Goal: Navigation & Orientation: Find specific page/section

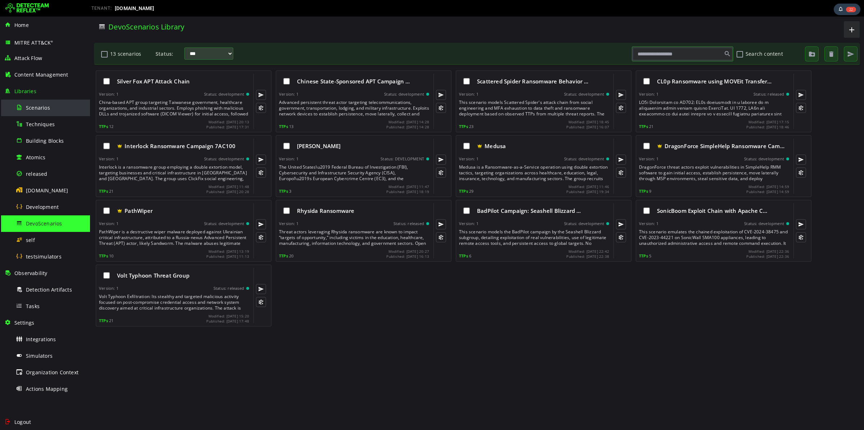
click at [58, 104] on div "Scenarios" at bounding box center [51, 108] width 70 height 16
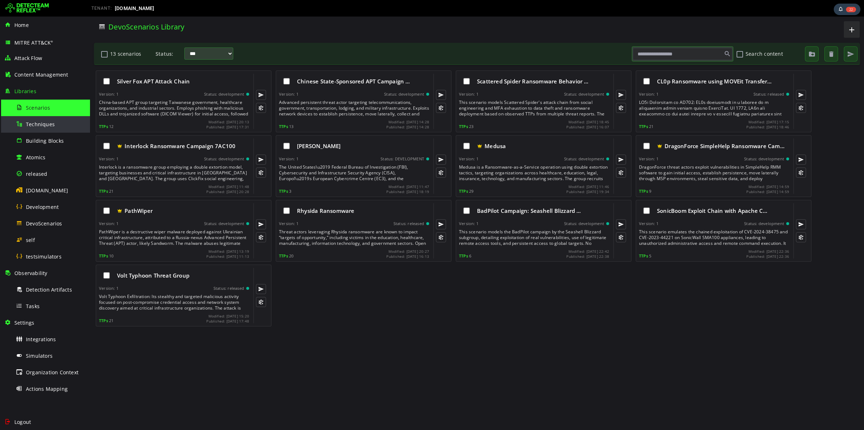
click at [42, 126] on span "Techniques" at bounding box center [40, 124] width 29 height 7
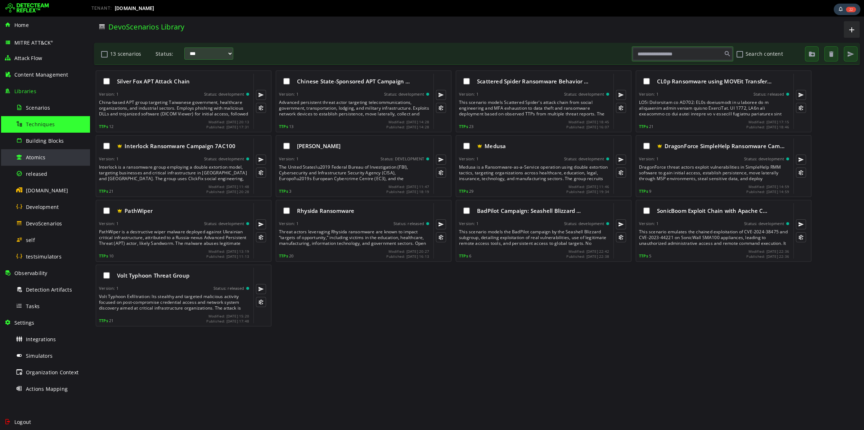
click at [47, 155] on div "Atomics" at bounding box center [51, 157] width 70 height 16
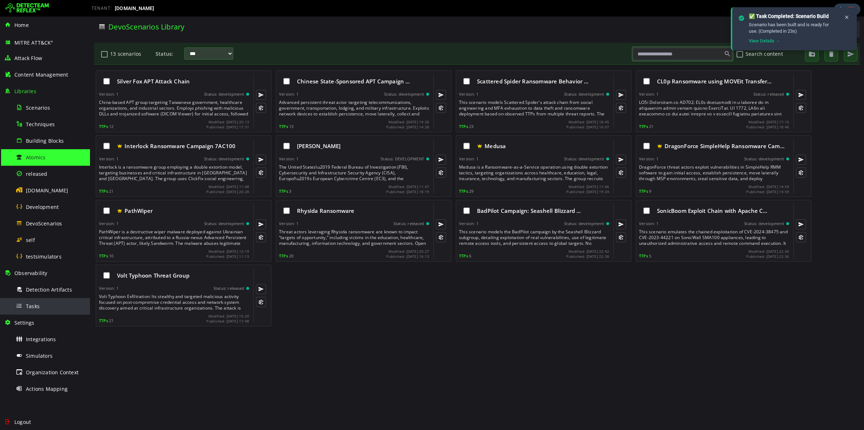
click at [35, 305] on span "Tasks" at bounding box center [33, 306] width 14 height 7
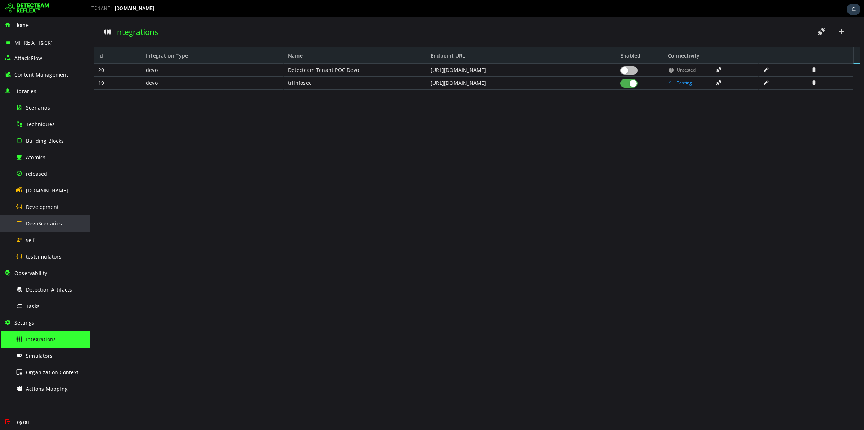
click at [41, 221] on span "DevoScenarios" at bounding box center [44, 223] width 36 height 7
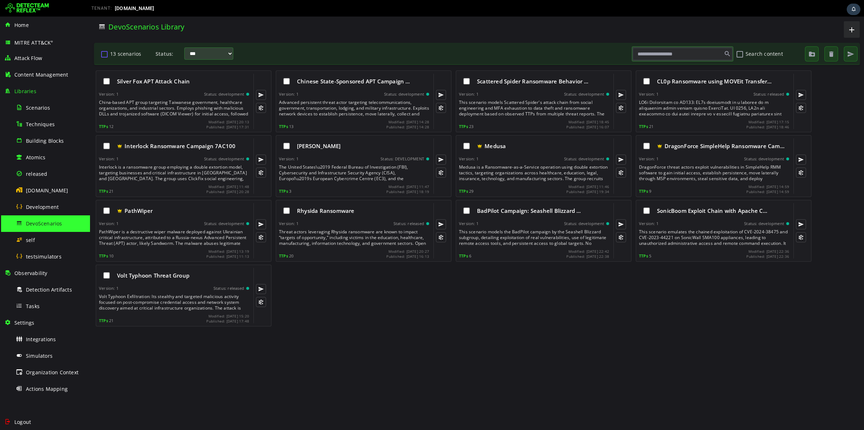
click at [104, 55] on button "13 scenarios" at bounding box center [104, 54] width 9 height 12
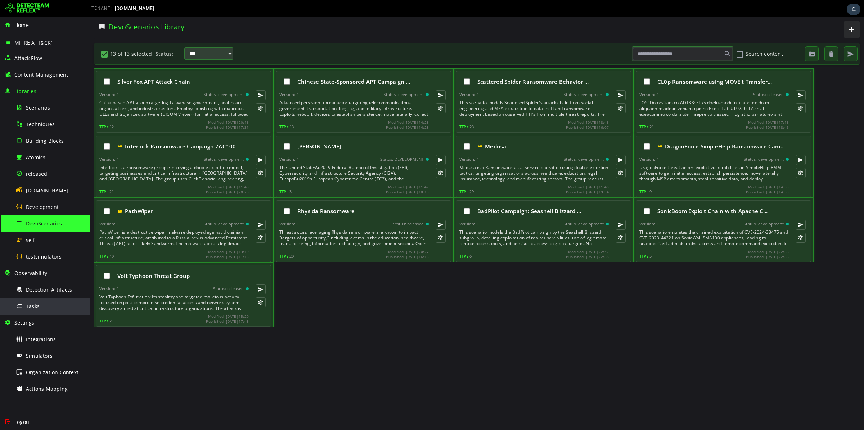
click at [52, 304] on div "Tasks" at bounding box center [51, 306] width 70 height 16
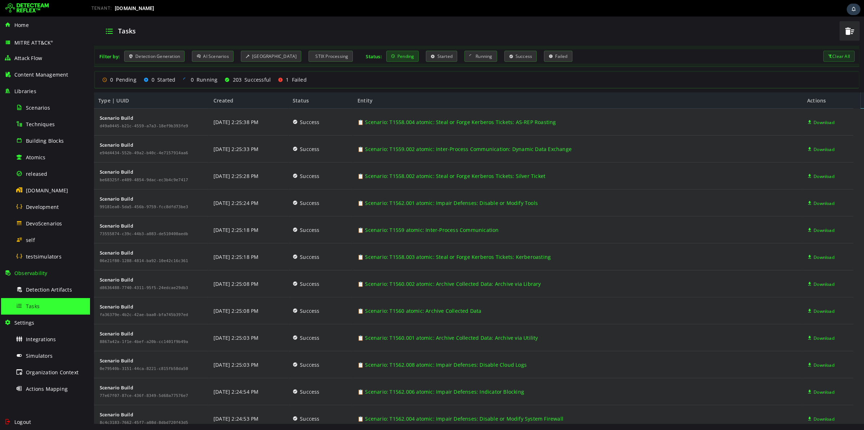
click at [399, 57] on div "Pending" at bounding box center [402, 56] width 33 height 11
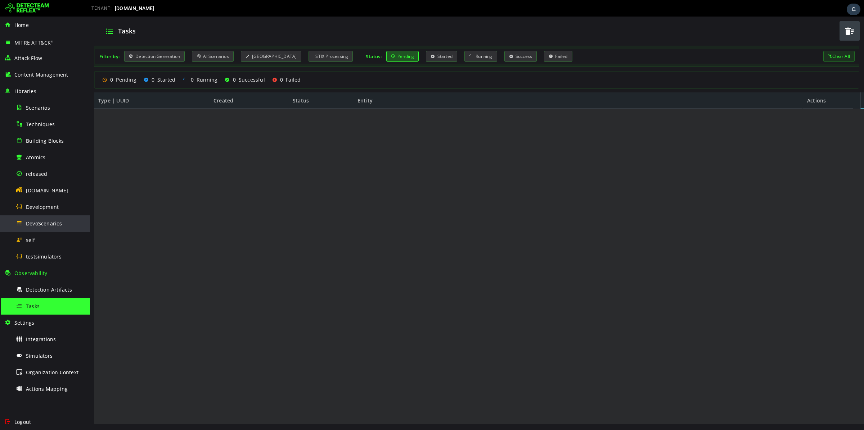
drag, startPoint x: 65, startPoint y: 225, endPoint x: 71, endPoint y: 193, distance: 33.0
click at [65, 225] on div "DevoScenarios" at bounding box center [51, 224] width 70 height 16
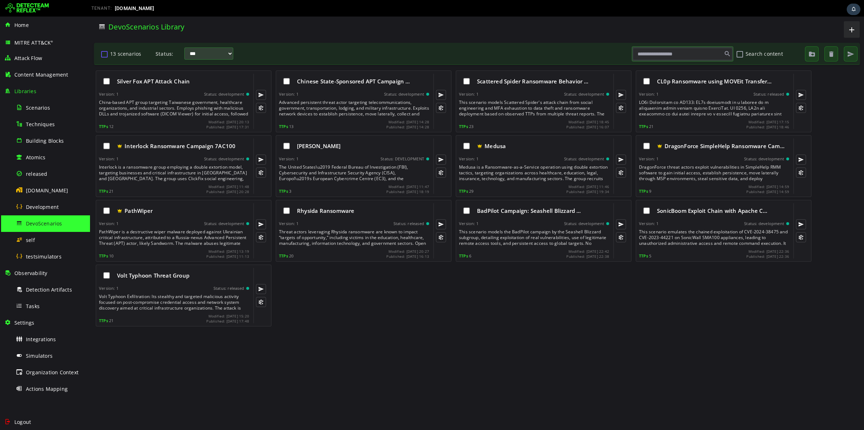
click at [107, 55] on button "13 scenarios" at bounding box center [104, 54] width 9 height 12
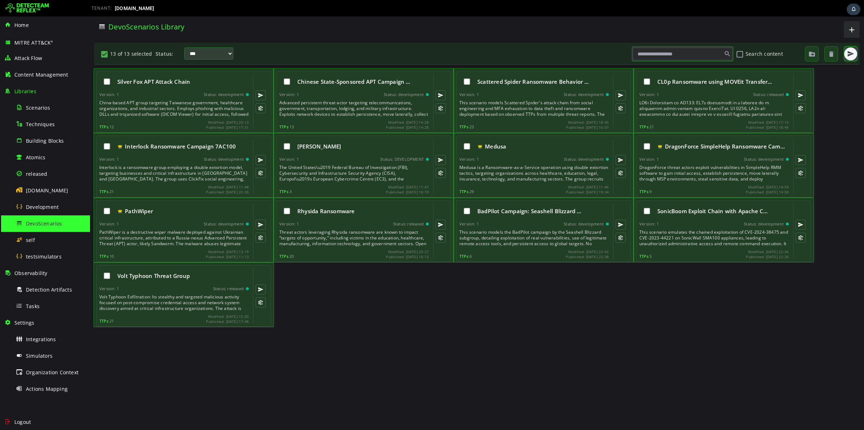
click at [849, 56] on span "button" at bounding box center [850, 53] width 7 height 7
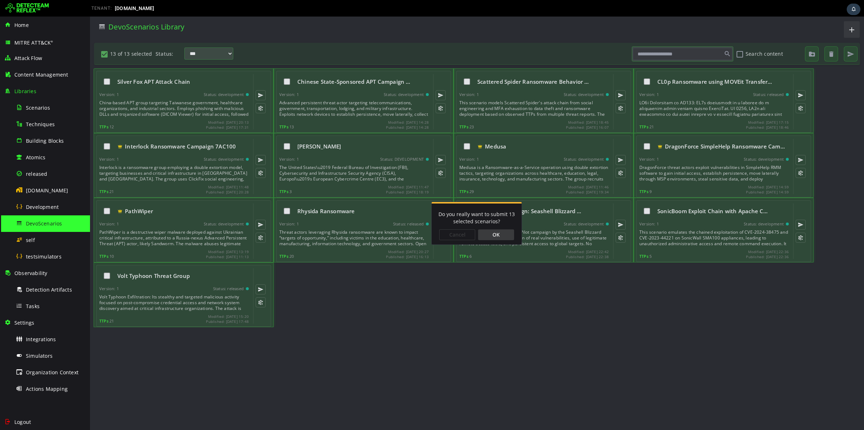
click at [490, 233] on div "OK" at bounding box center [496, 235] width 36 height 11
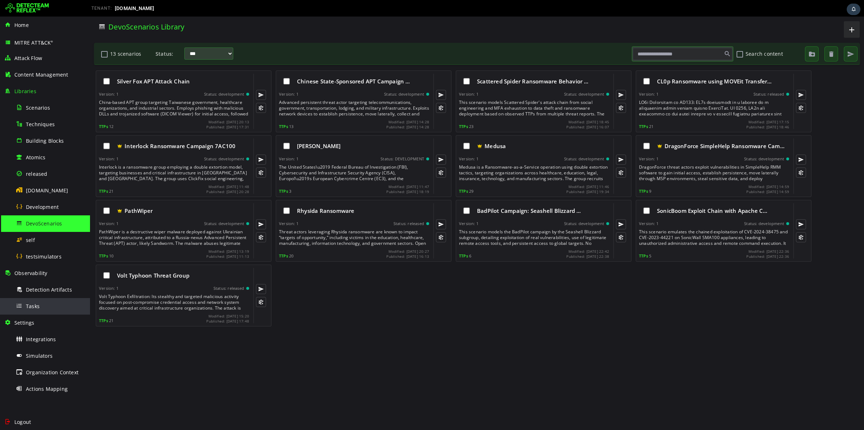
click at [24, 308] on div "Tasks" at bounding box center [51, 306] width 70 height 16
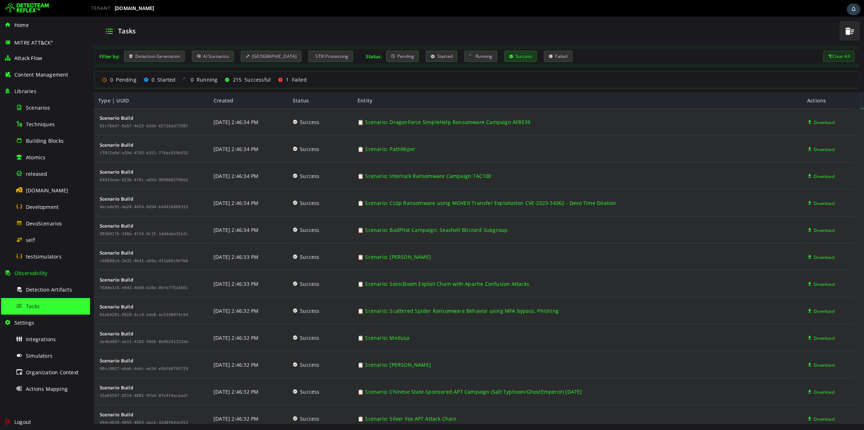
click at [515, 54] on div "Success" at bounding box center [520, 56] width 33 height 11
click at [512, 54] on div "Success" at bounding box center [520, 56] width 33 height 11
click at [547, 56] on div "Failed" at bounding box center [558, 56] width 28 height 11
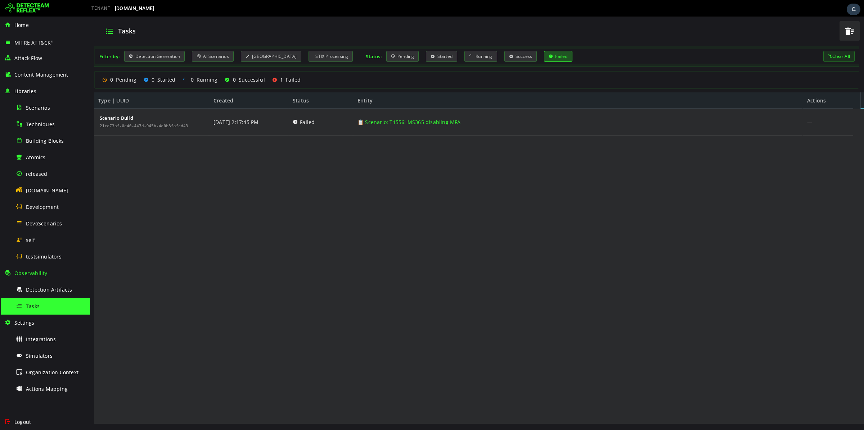
click at [547, 56] on div "Failed" at bounding box center [558, 56] width 28 height 11
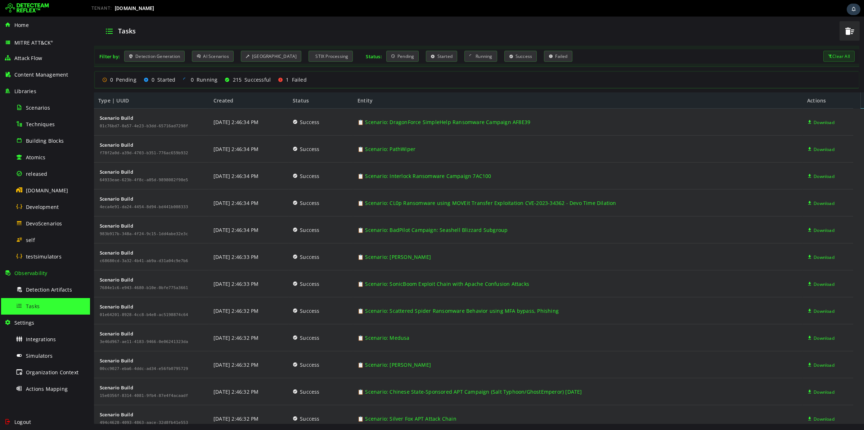
click at [837, 56] on div "Clear All" at bounding box center [838, 56] width 31 height 11
click at [844, 29] on span "button" at bounding box center [849, 31] width 11 height 15
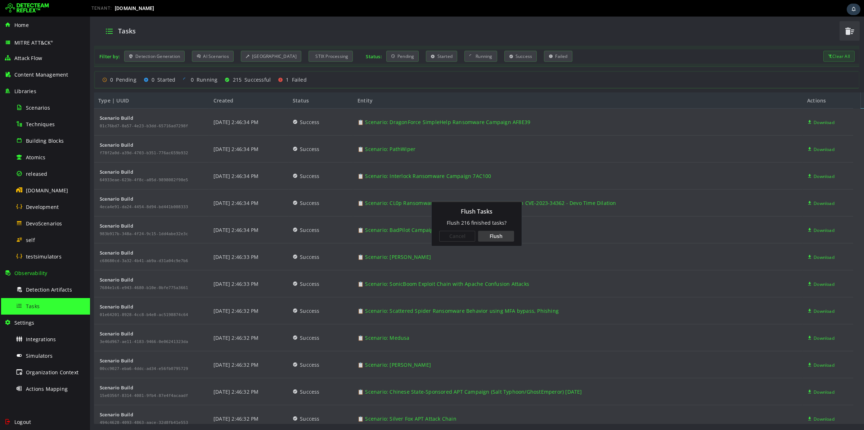
click at [493, 232] on div "Flush" at bounding box center [496, 236] width 36 height 11
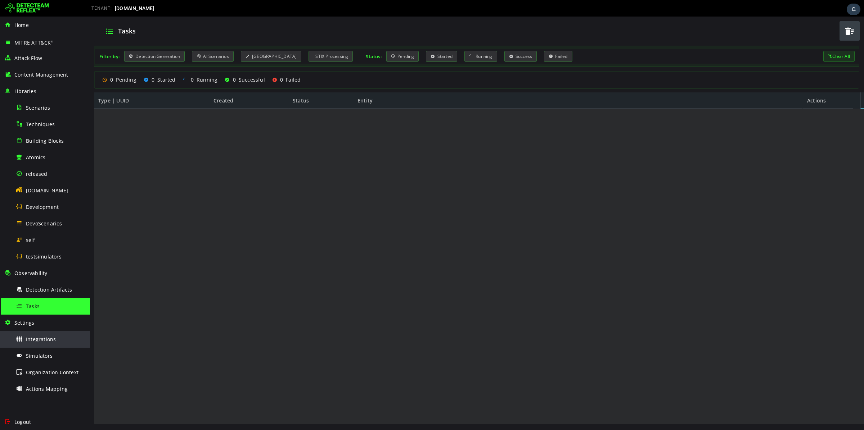
click at [69, 344] on div "Integrations" at bounding box center [51, 339] width 70 height 16
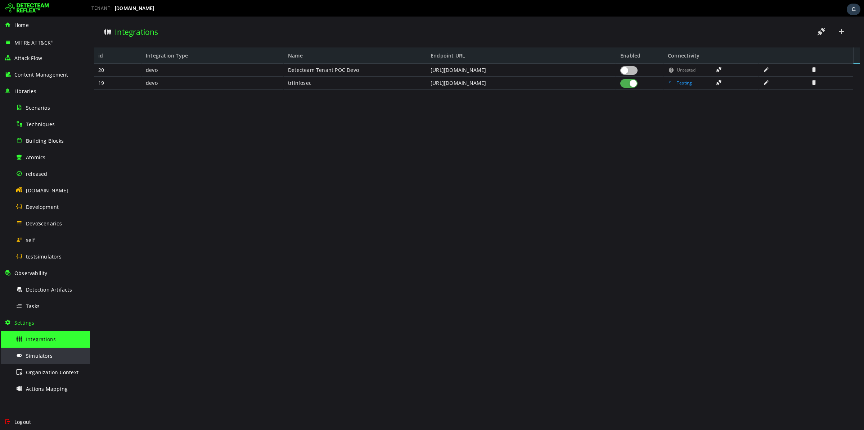
click at [62, 350] on div "Simulators" at bounding box center [51, 356] width 70 height 16
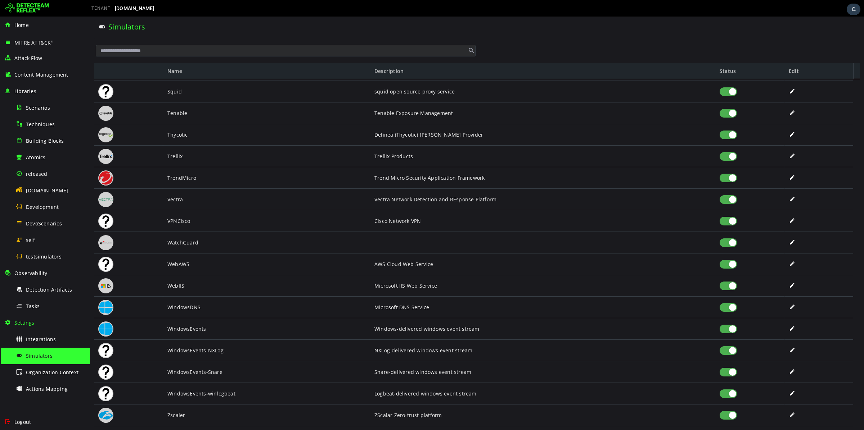
scroll to position [1531, 0]
